Goal: Task Accomplishment & Management: Use online tool/utility

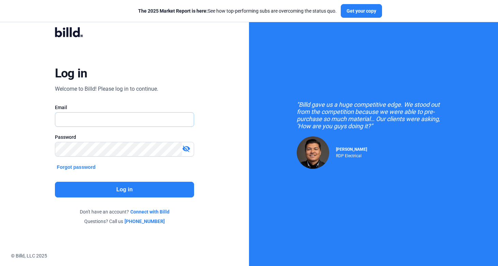
type input "[PERSON_NAME][EMAIL_ADDRESS][DOMAIN_NAME]"
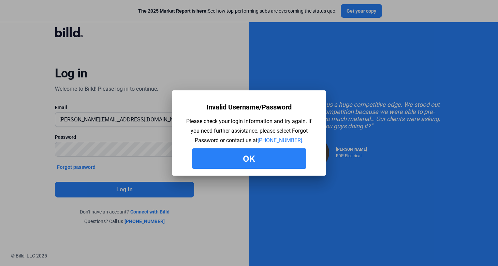
click at [252, 161] on button "Ok" at bounding box center [249, 158] width 114 height 20
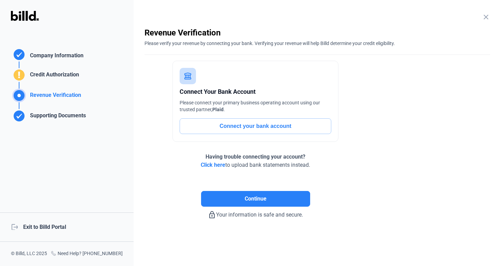
click at [56, 225] on div "logout Exit to Billd Portal" at bounding box center [67, 226] width 134 height 29
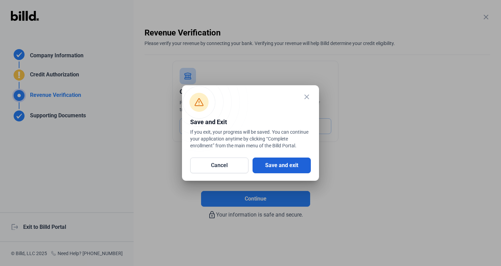
click at [292, 161] on button "Save and exit" at bounding box center [282, 165] width 58 height 16
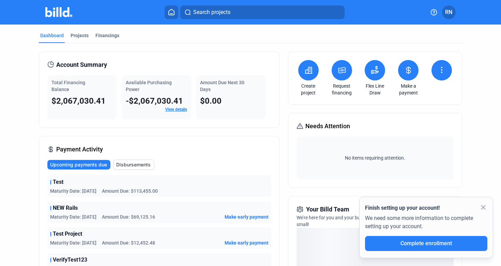
click at [486, 208] on mat-icon "close" at bounding box center [483, 207] width 8 height 8
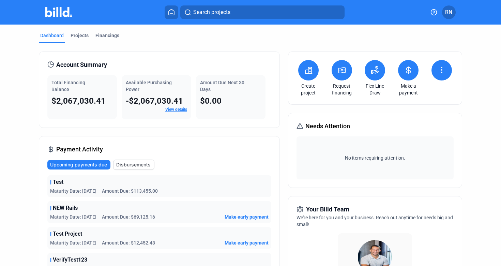
click at [373, 77] on button at bounding box center [375, 70] width 20 height 20
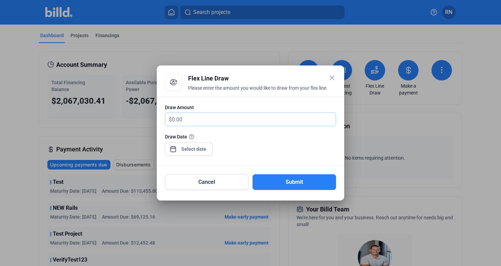
click at [221, 123] on input "text" at bounding box center [254, 118] width 164 height 13
type input "100"
click at [197, 147] on div "close Flex Line Draw Please enter the amount you would like to draw from your f…" at bounding box center [250, 133] width 501 height 266
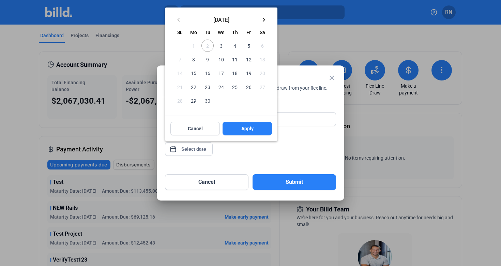
click at [209, 100] on span "30" at bounding box center [207, 100] width 12 height 12
click at [247, 129] on span "Apply" at bounding box center [247, 128] width 12 height 7
type input "[DATE]"
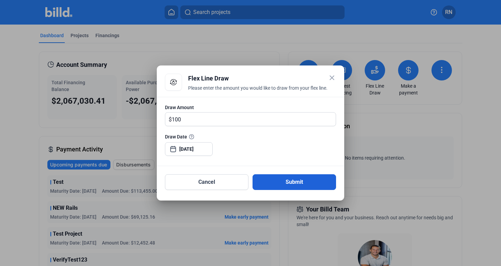
click at [270, 177] on button "Submit" at bounding box center [294, 182] width 83 height 16
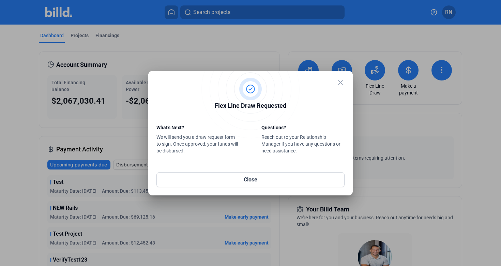
click at [336, 80] on div "close" at bounding box center [250, 90] width 188 height 22
click at [243, 178] on button "Close" at bounding box center [250, 179] width 188 height 15
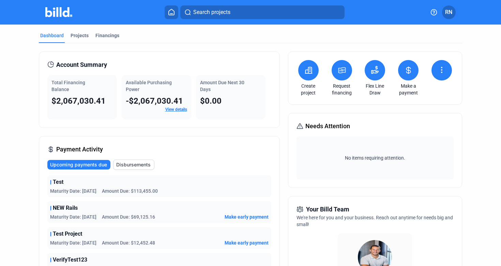
drag, startPoint x: 243, startPoint y: 178, endPoint x: 246, endPoint y: 140, distance: 37.6
click at [246, 140] on div "Payment Activity Upcoming payments due Disbursements Test Maturity Date: [DATE]…" at bounding box center [159, 230] width 241 height 189
